Goal: Register for event/course: Sign up to attend an event or enroll in a course

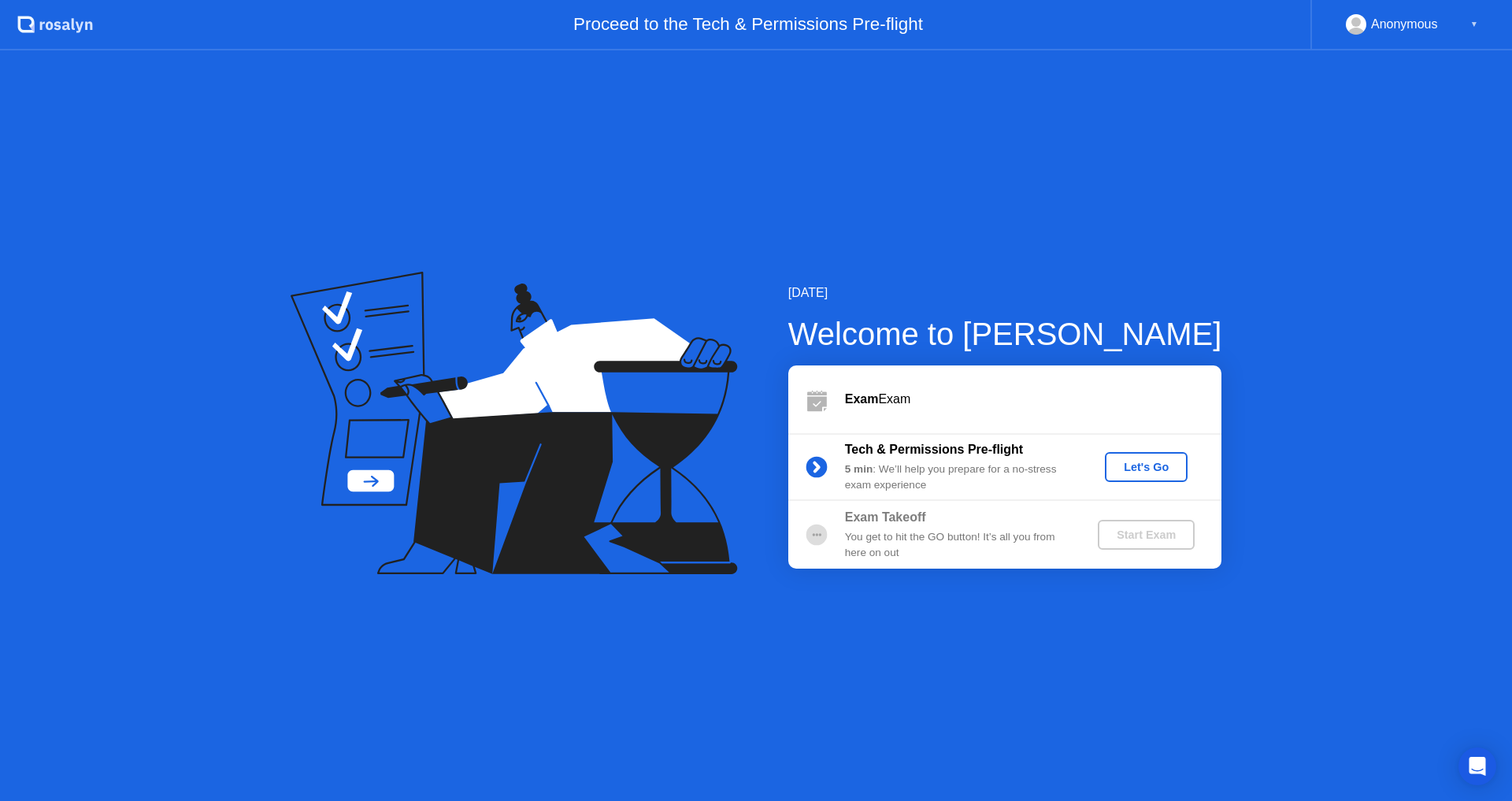
click at [1163, 471] on div "Let's Go" at bounding box center [1145, 467] width 70 height 13
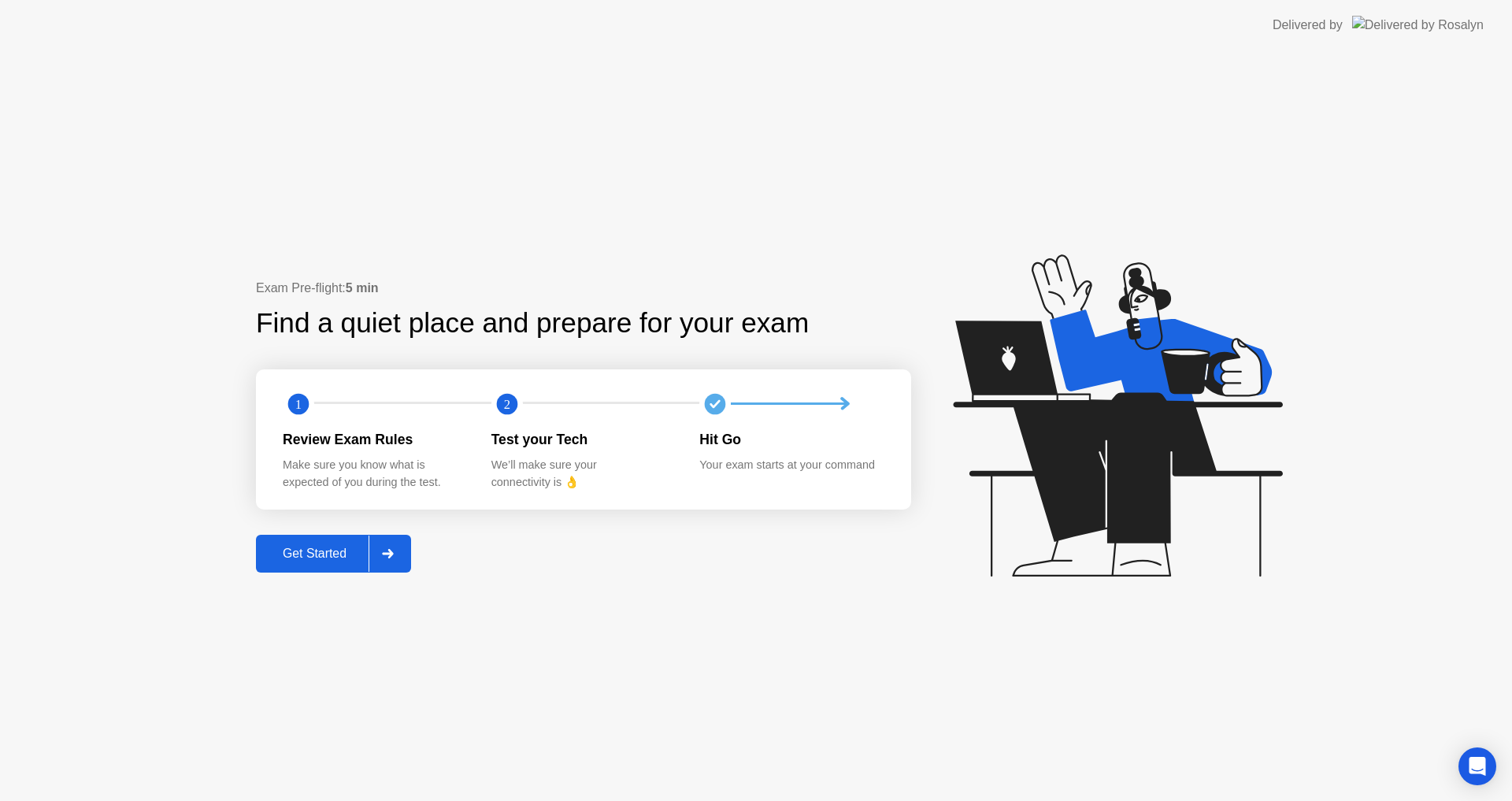
click at [327, 546] on div "Get Started" at bounding box center [315, 554] width 108 height 15
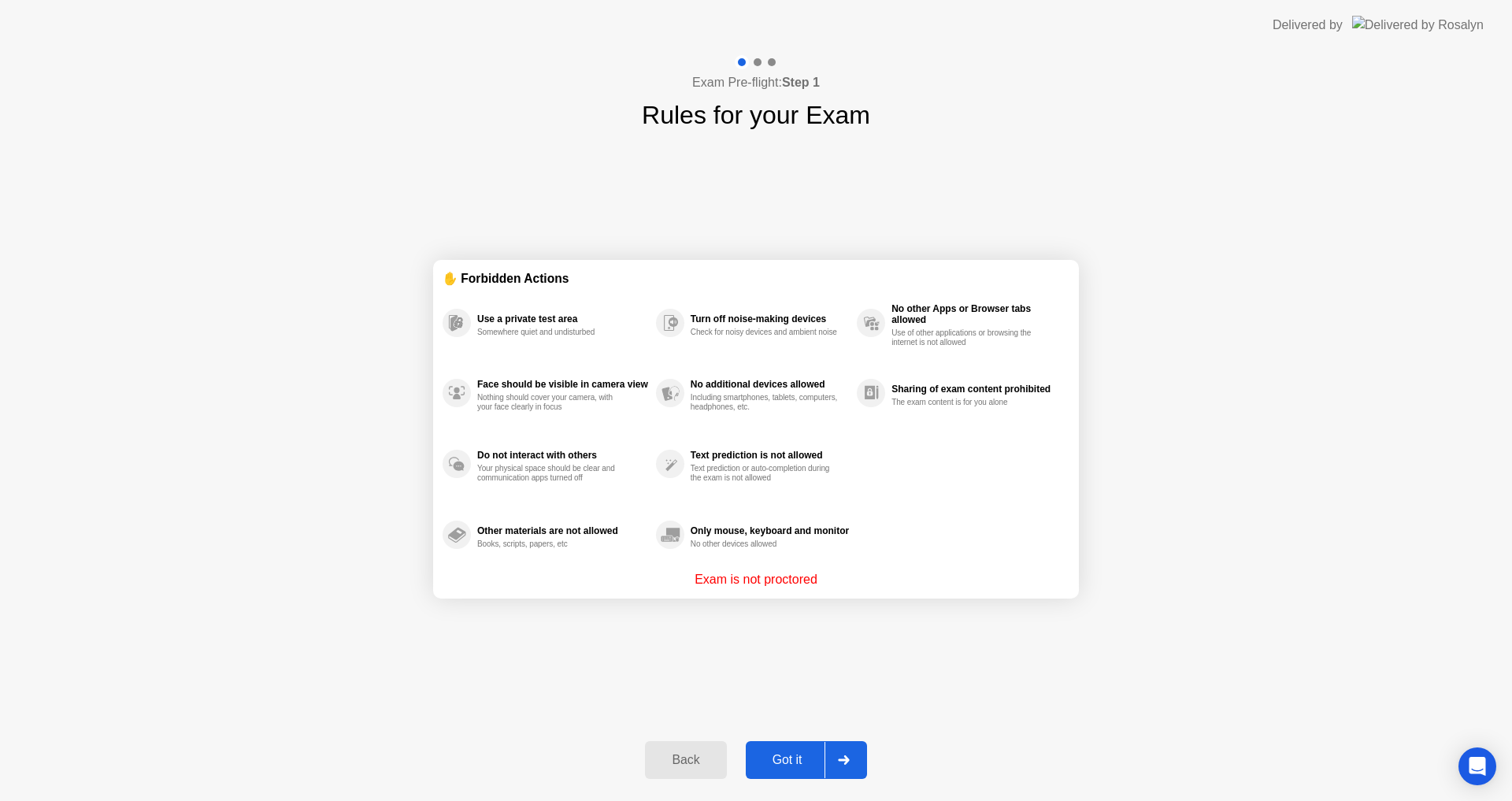
click at [795, 759] on div "Got it" at bounding box center [787, 760] width 74 height 15
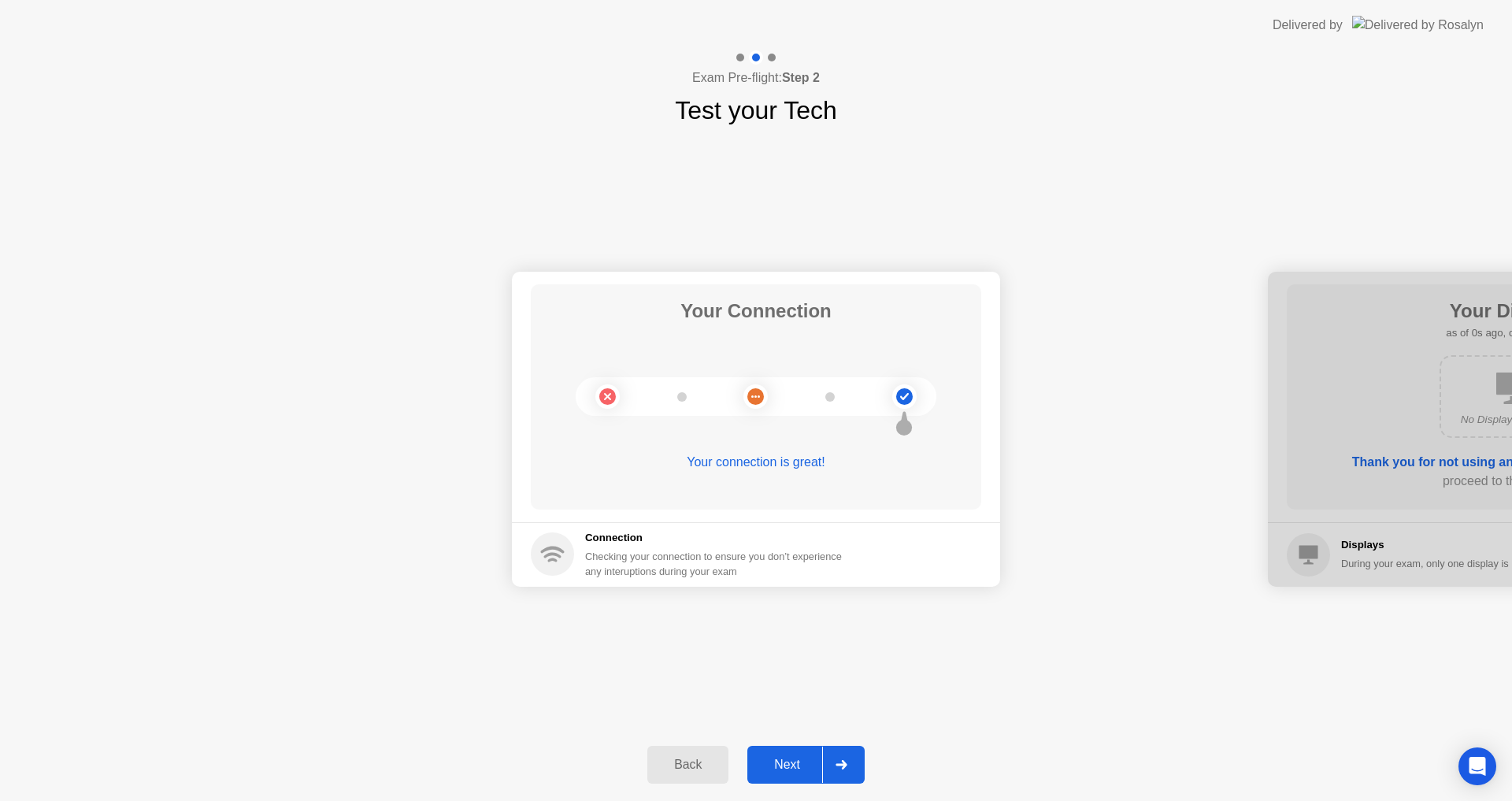
click at [795, 758] on div "Next" at bounding box center [787, 765] width 70 height 15
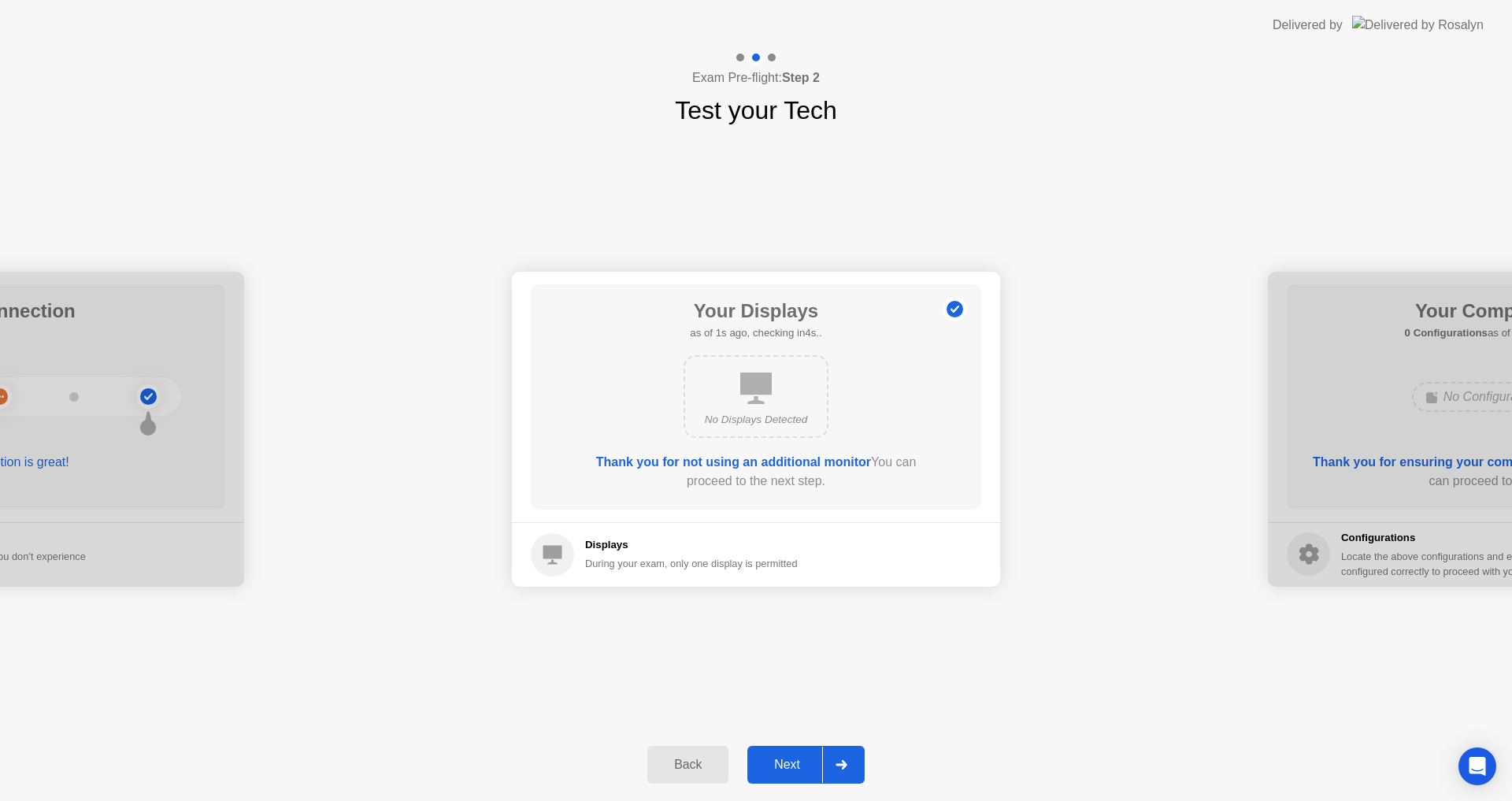
click at [795, 759] on div "Next" at bounding box center [787, 765] width 70 height 15
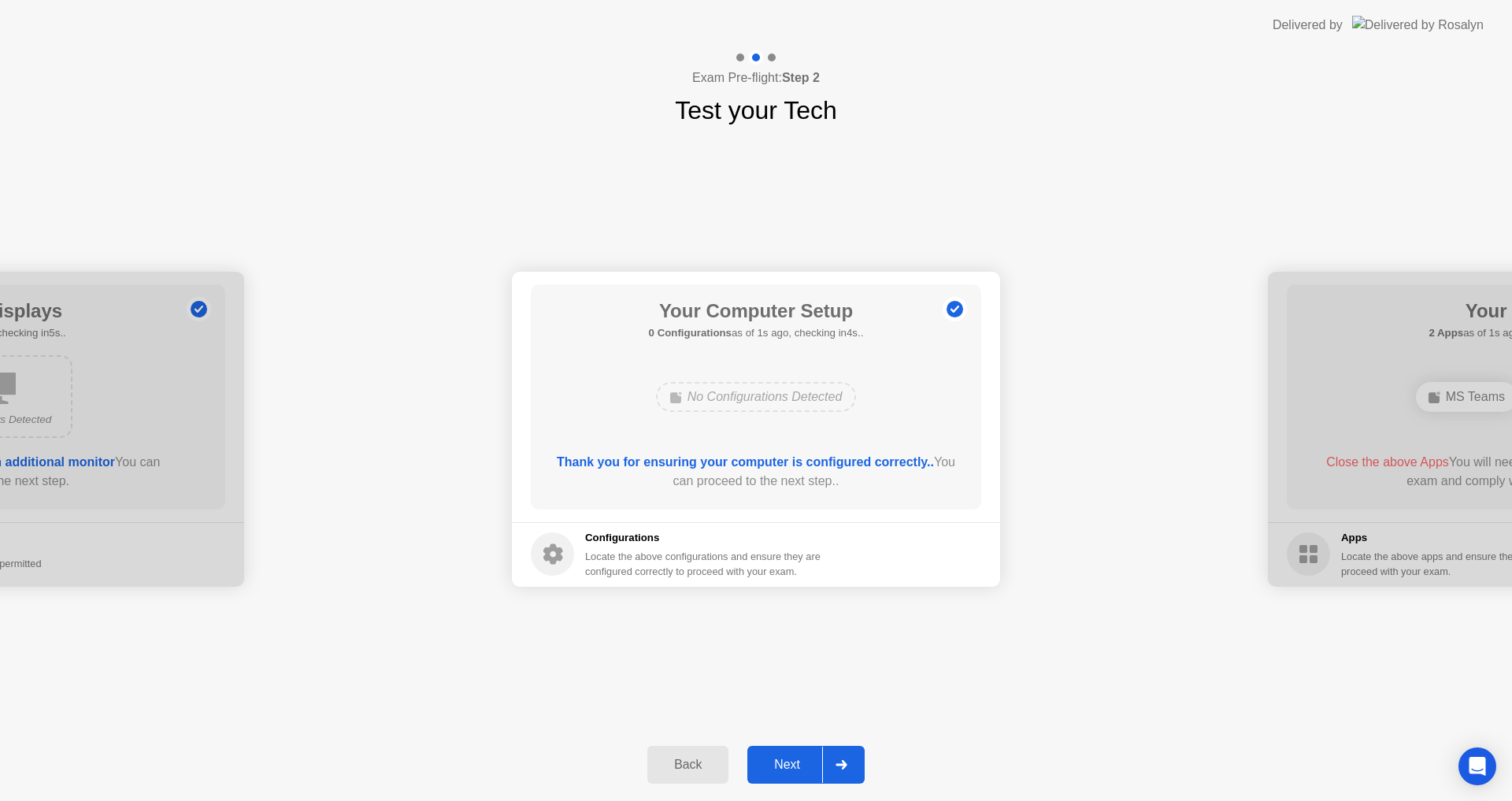
click at [795, 759] on div "Next" at bounding box center [787, 765] width 70 height 15
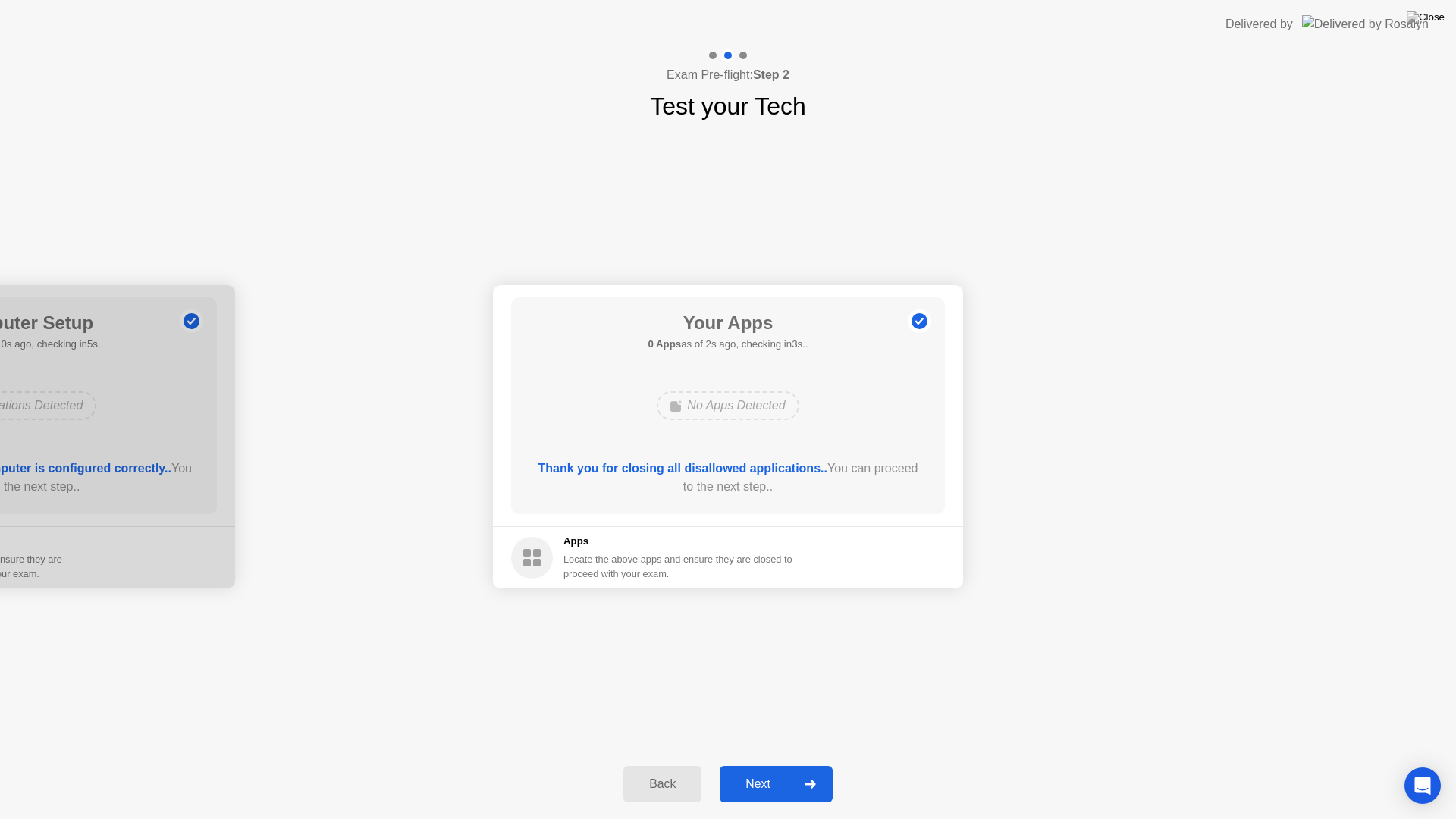
click at [763, 770] on button "Next" at bounding box center [775, 783] width 113 height 36
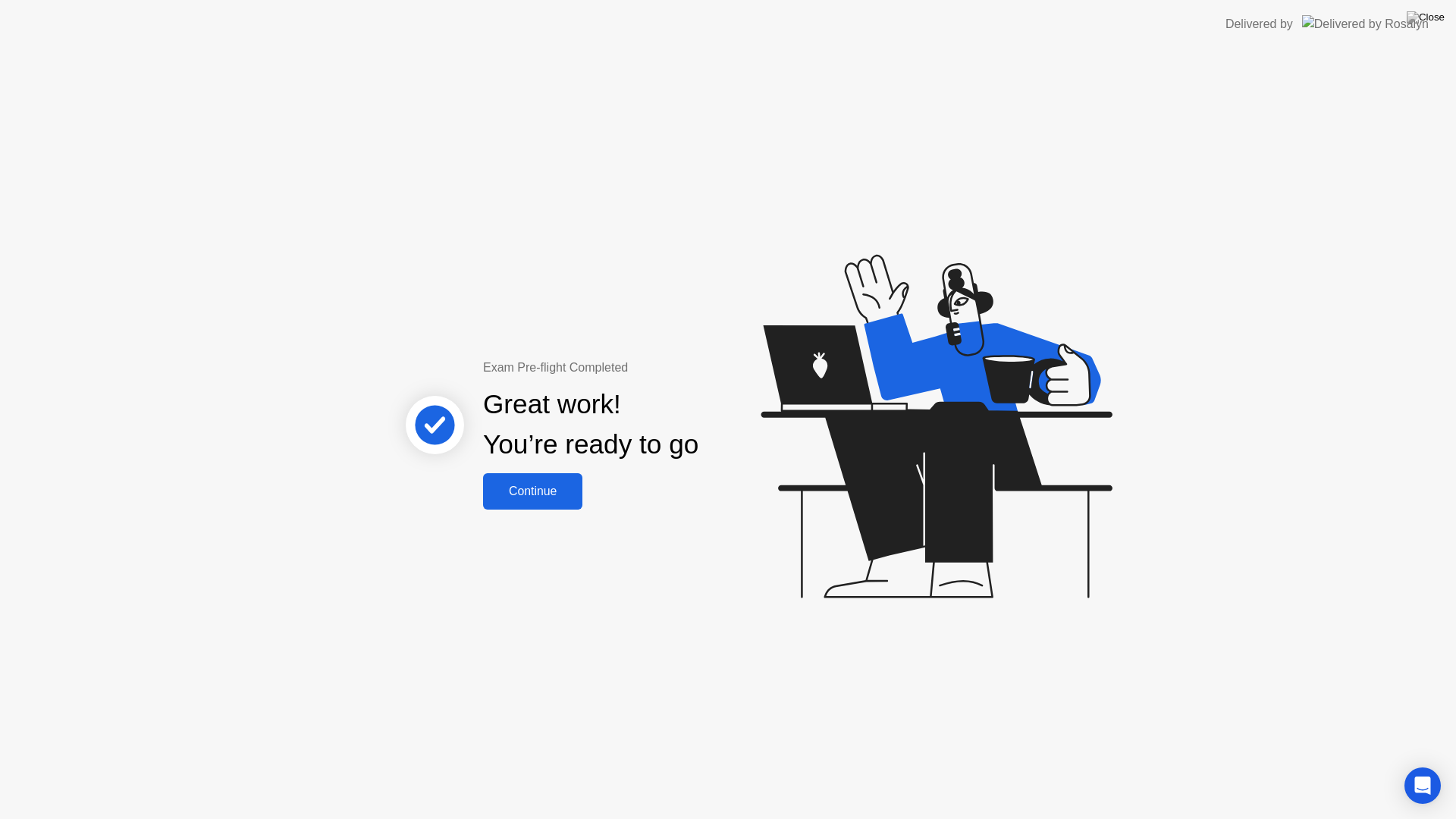
click at [512, 492] on div "Continue" at bounding box center [532, 492] width 90 height 14
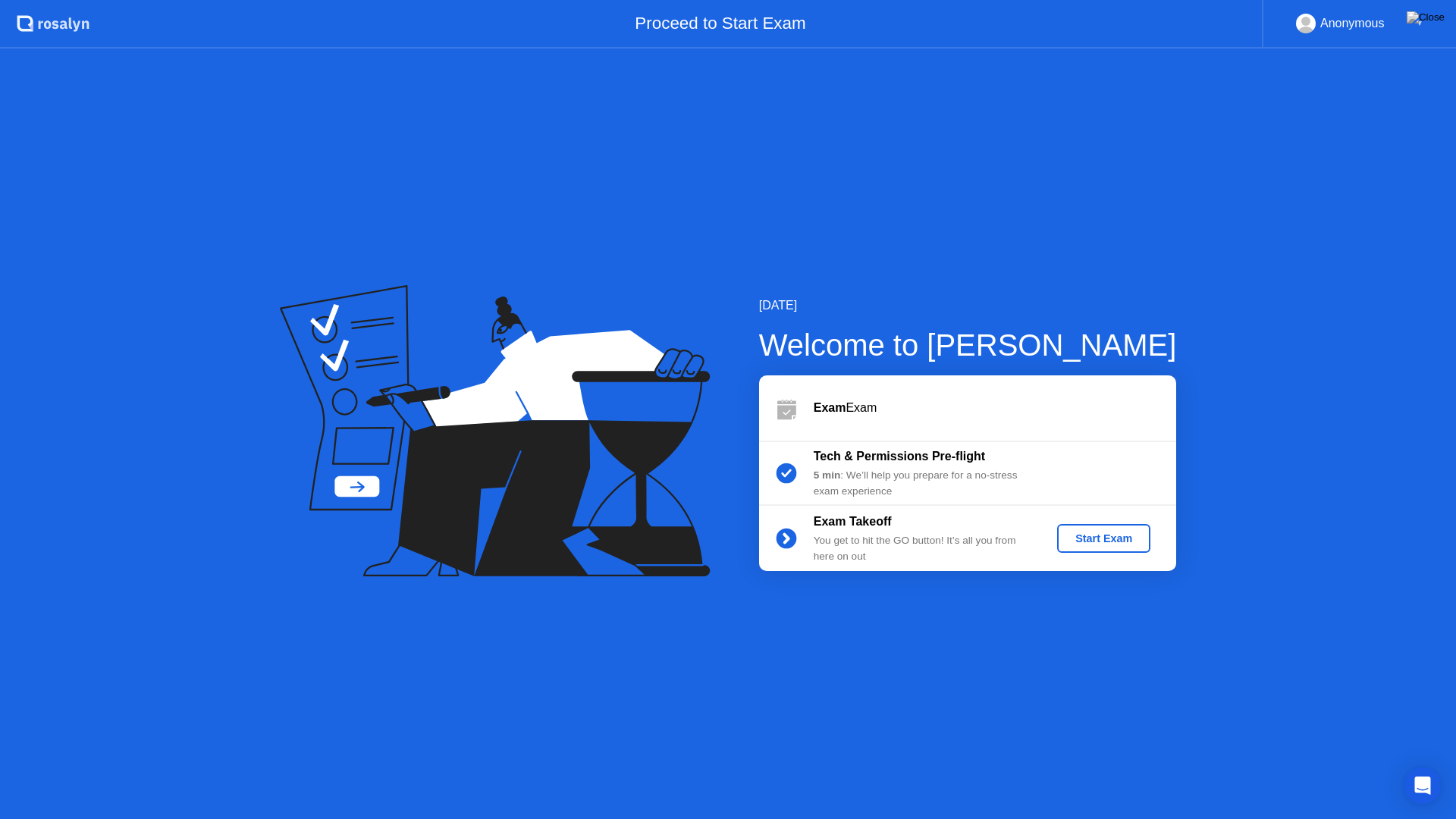
click at [1098, 541] on div "Start Exam" at bounding box center [1104, 538] width 81 height 12
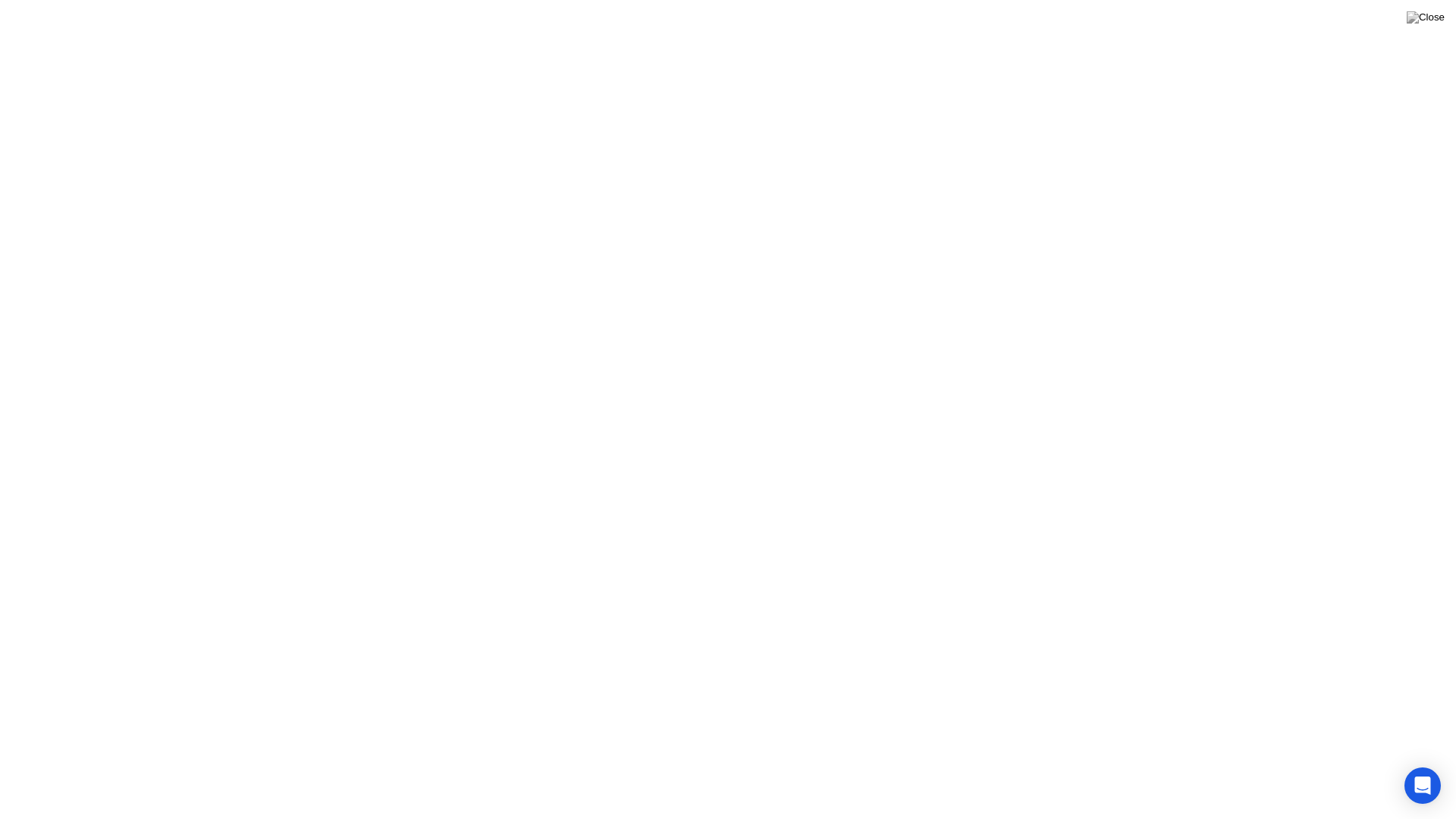
click div
click div "End Proctoring Session"
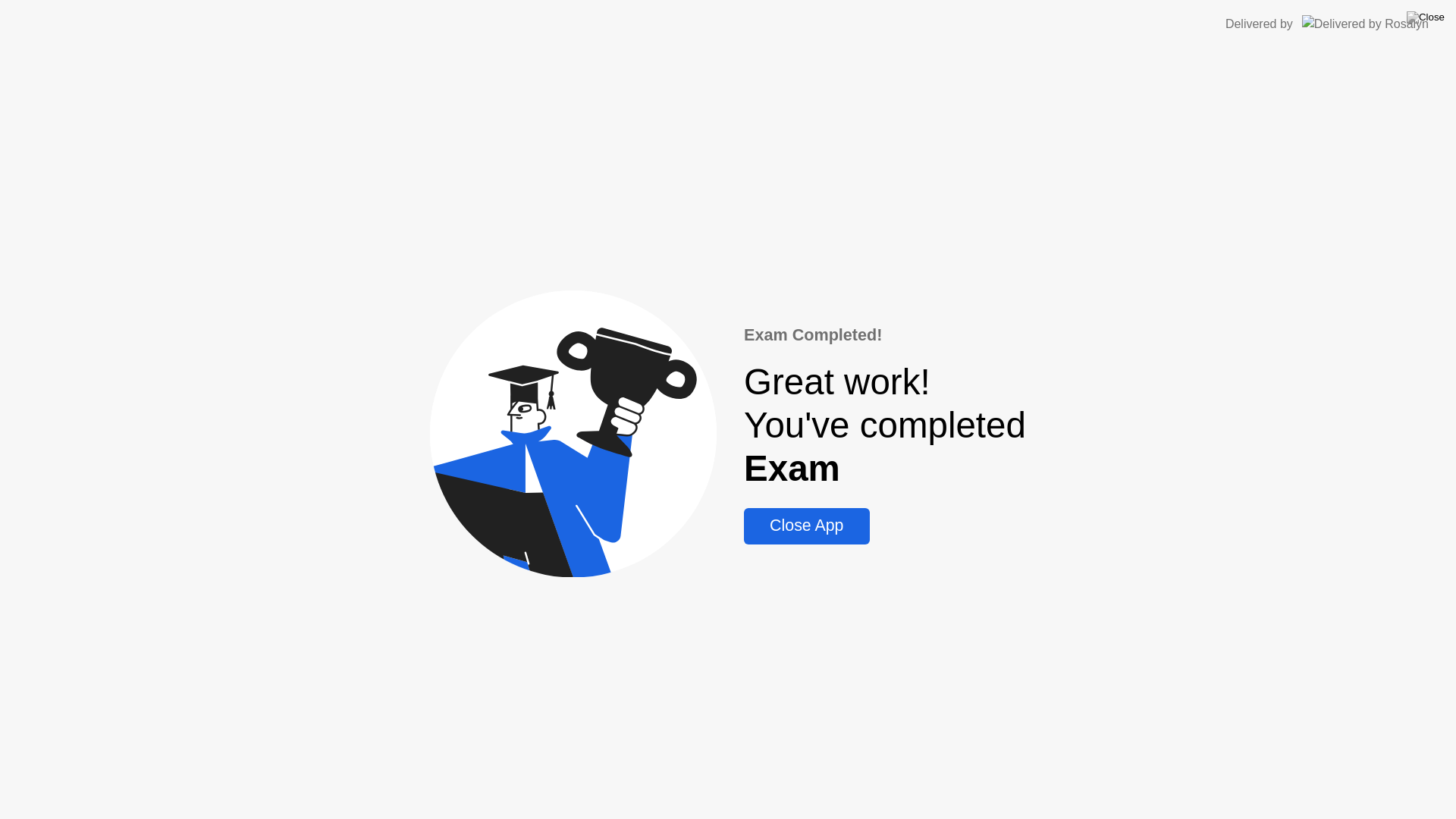
click at [828, 535] on div "Close App" at bounding box center [806, 526] width 116 height 19
